Goal: Navigation & Orientation: Understand site structure

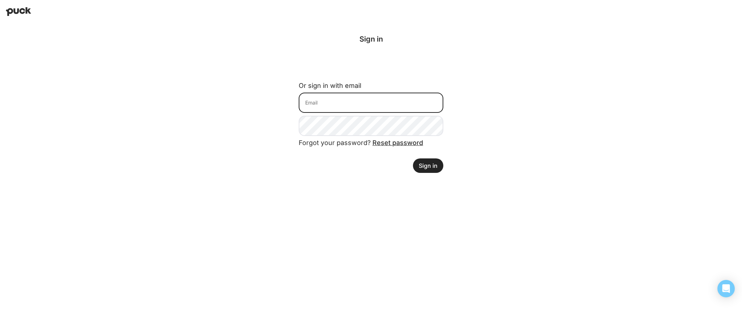
type input "[EMAIL_ADDRESS][DOMAIN_NAME]"
click at [432, 170] on button "Sign in" at bounding box center [428, 165] width 30 height 14
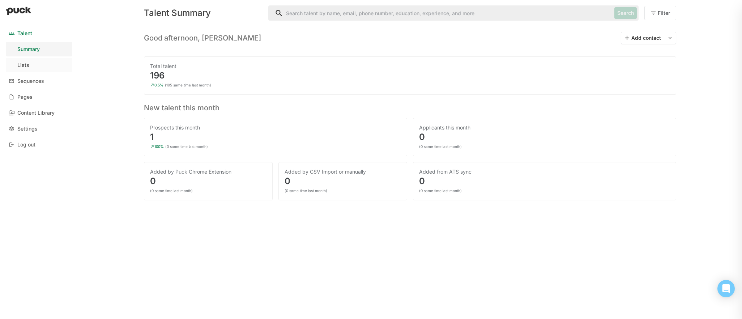
click at [40, 67] on link "Lists" at bounding box center [39, 65] width 67 height 14
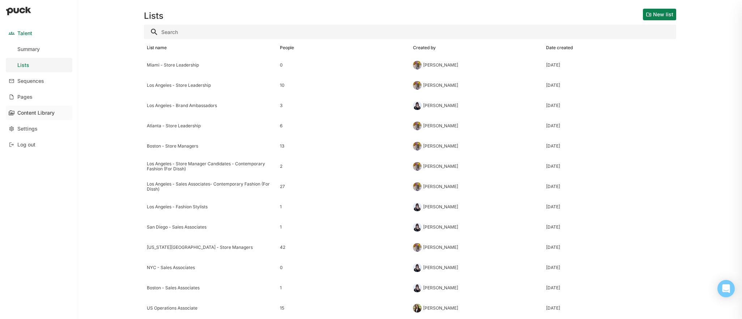
click at [49, 113] on div "Content Library" at bounding box center [35, 113] width 37 height 6
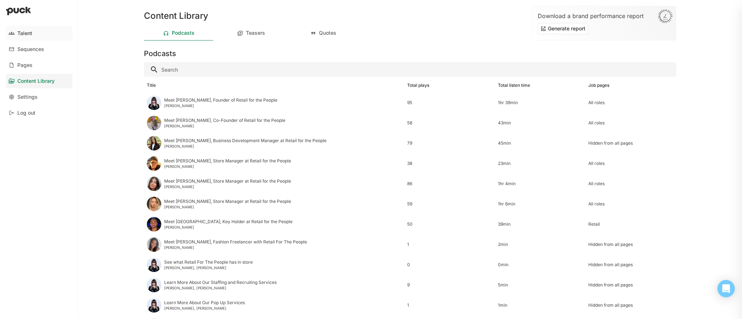
click at [43, 37] on link "Talent" at bounding box center [39, 33] width 67 height 14
